Goal: Task Accomplishment & Management: Use online tool/utility

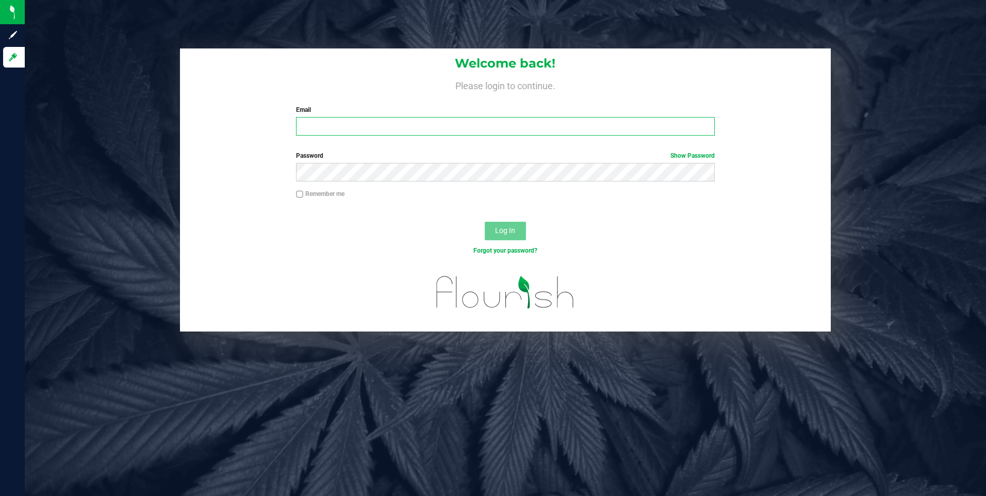
type input "[EMAIL_ADDRESS][DOMAIN_NAME]"
click at [505, 238] on button "Log In" at bounding box center [505, 231] width 41 height 19
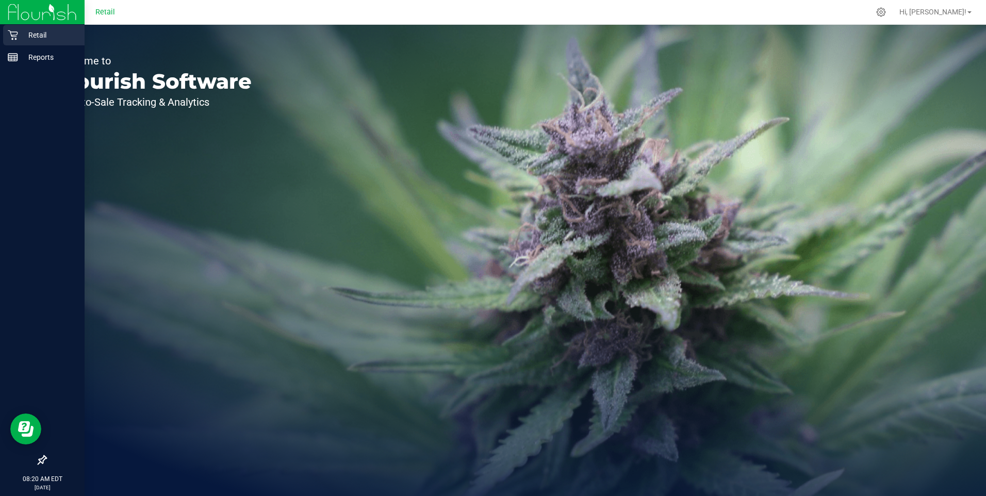
click at [35, 32] on p "Retail" at bounding box center [49, 35] width 62 height 12
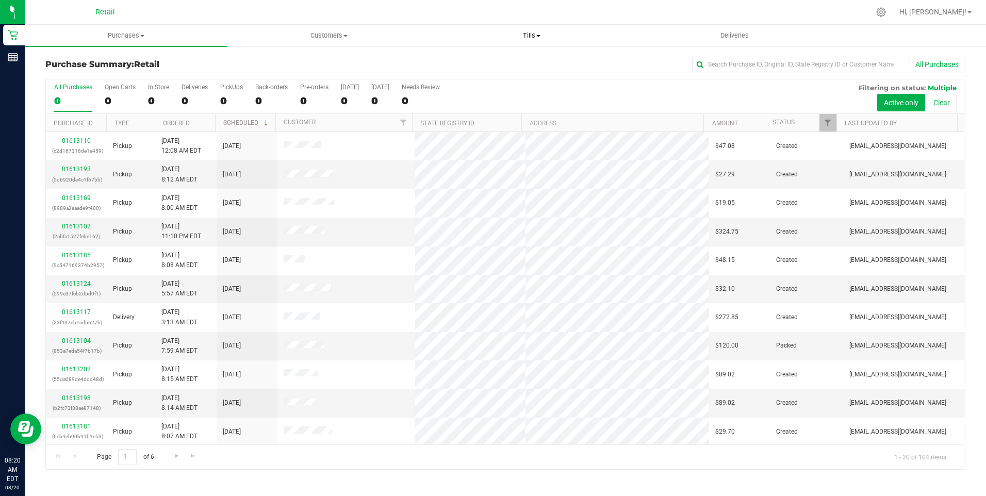
click at [527, 35] on span "Tills" at bounding box center [532, 35] width 202 height 9
click at [478, 63] on span "Manage tills" at bounding box center [466, 62] width 70 height 9
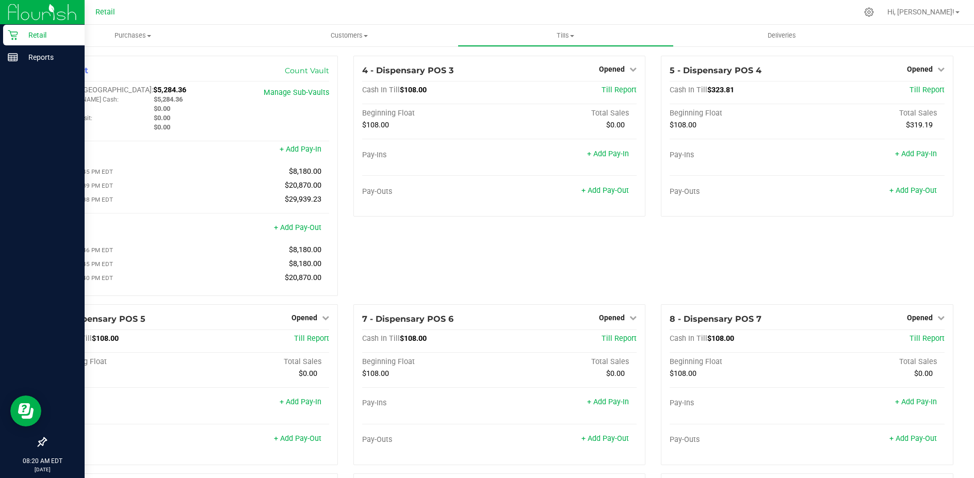
drag, startPoint x: 0, startPoint y: 85, endPoint x: 8, endPoint y: 85, distance: 7.8
click at [15, 86] on div at bounding box center [42, 250] width 85 height 363
